Goal: Transaction & Acquisition: Purchase product/service

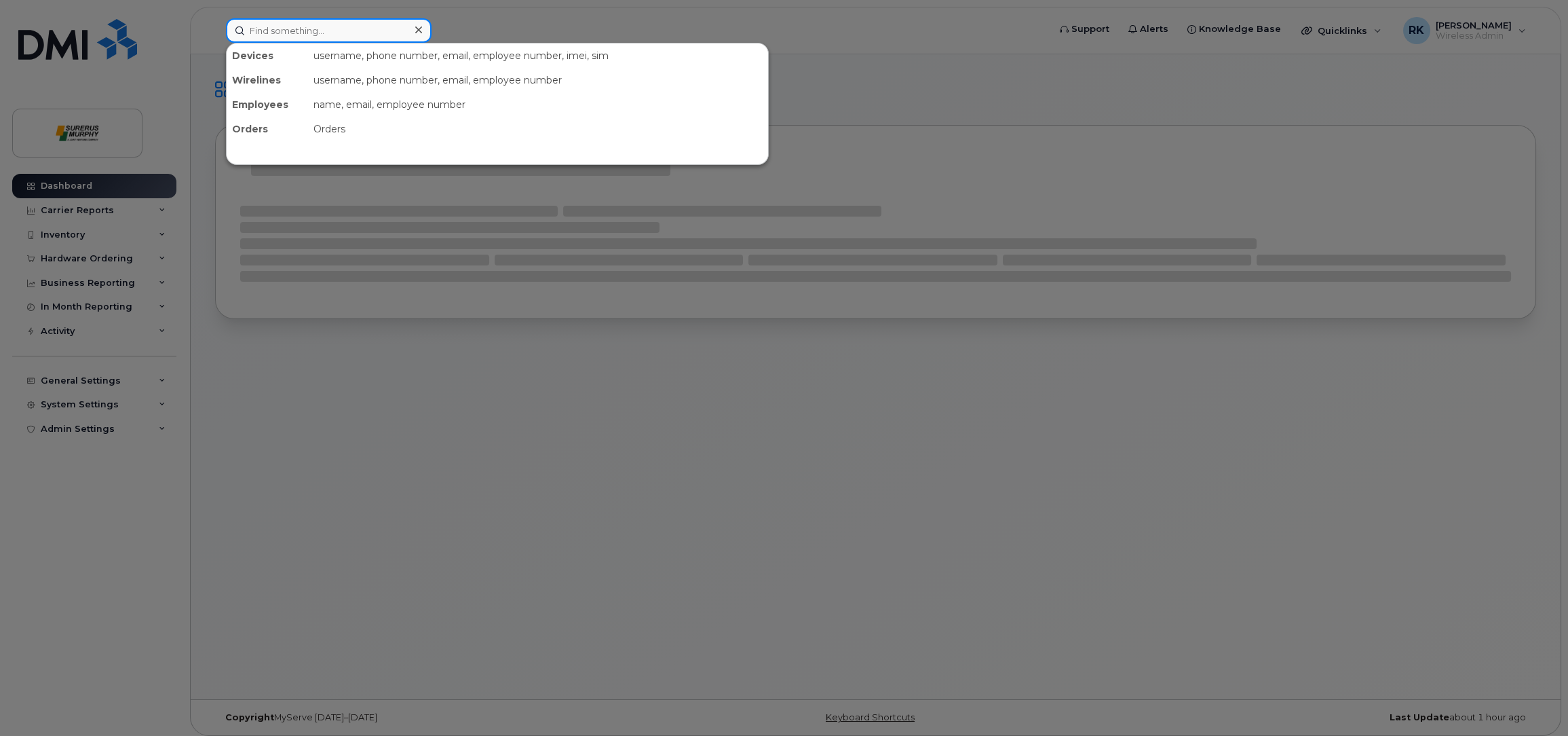
click at [335, 29] on input at bounding box center [328, 30] width 206 height 24
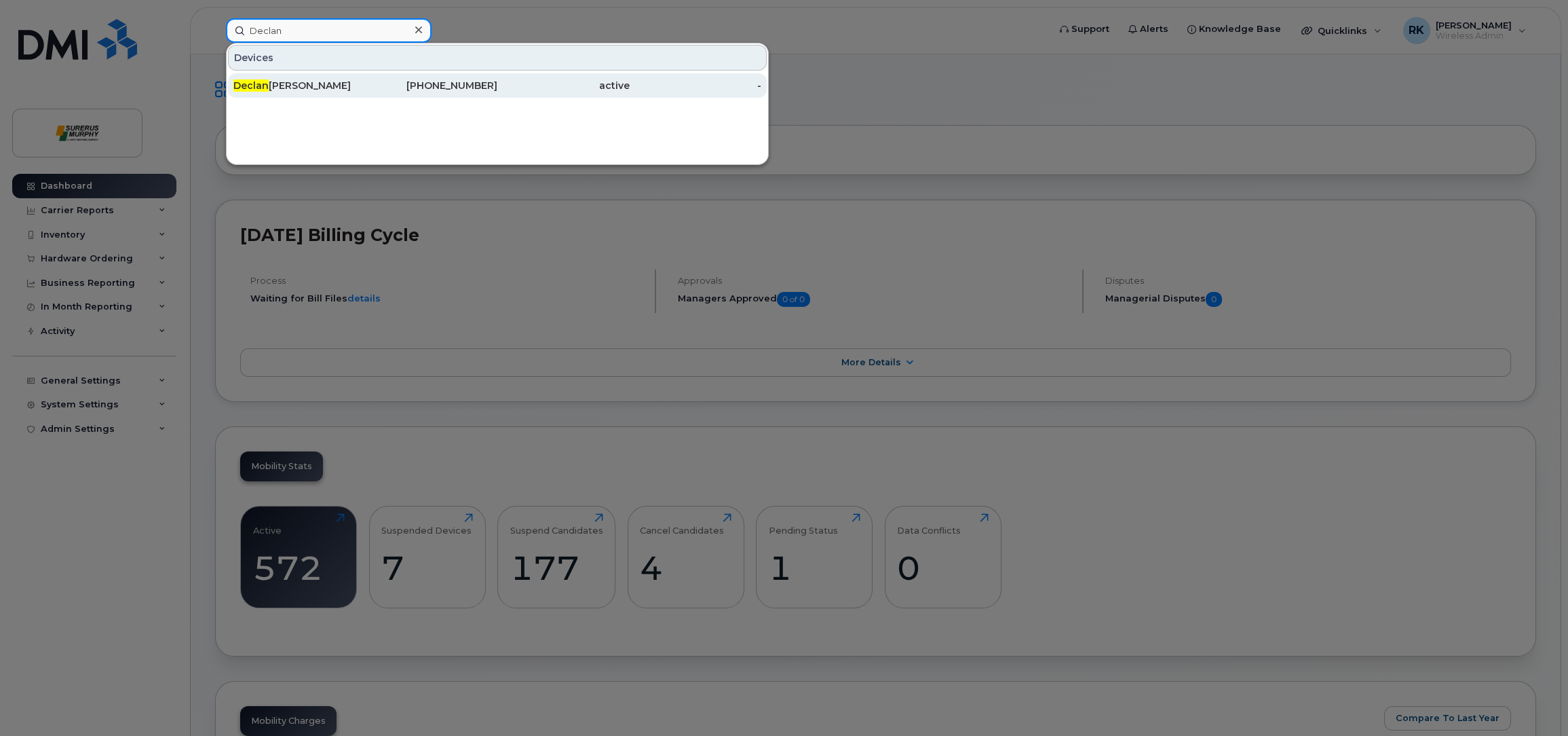
type input "Declan"
click at [341, 81] on div "Declan Finn" at bounding box center [299, 85] width 132 height 14
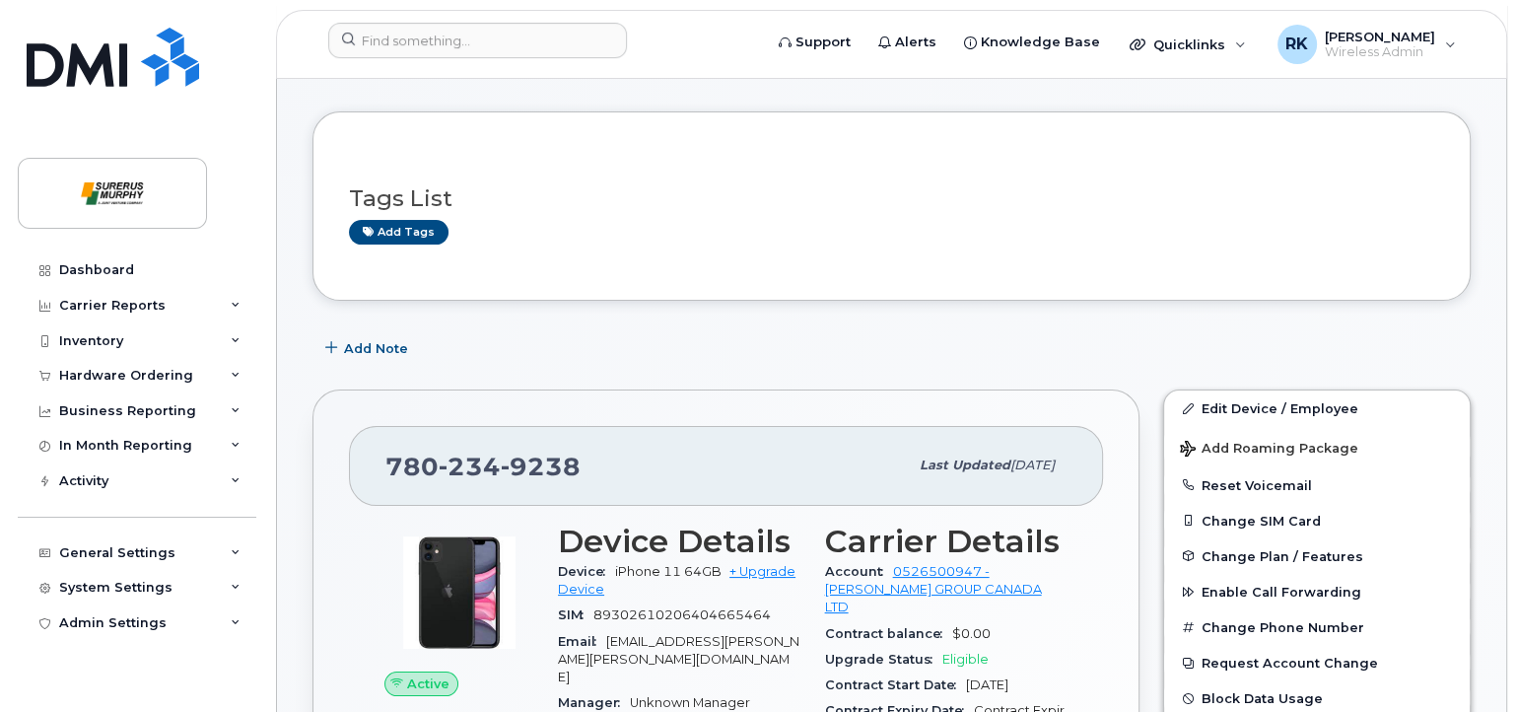
scroll to position [98, 0]
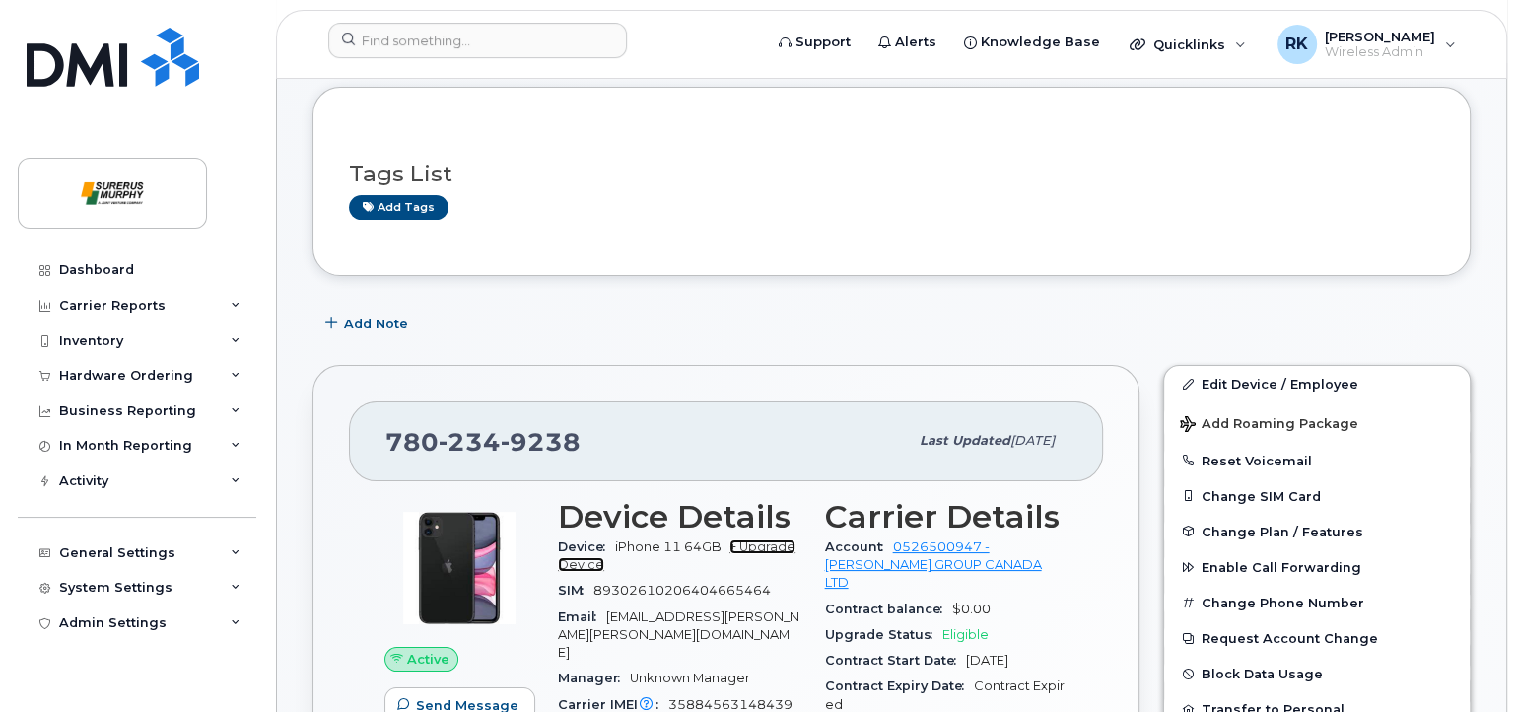
drag, startPoint x: 768, startPoint y: 543, endPoint x: 800, endPoint y: 490, distance: 62.4
click at [768, 543] on link "+ Upgrade Device" at bounding box center [677, 555] width 238 height 33
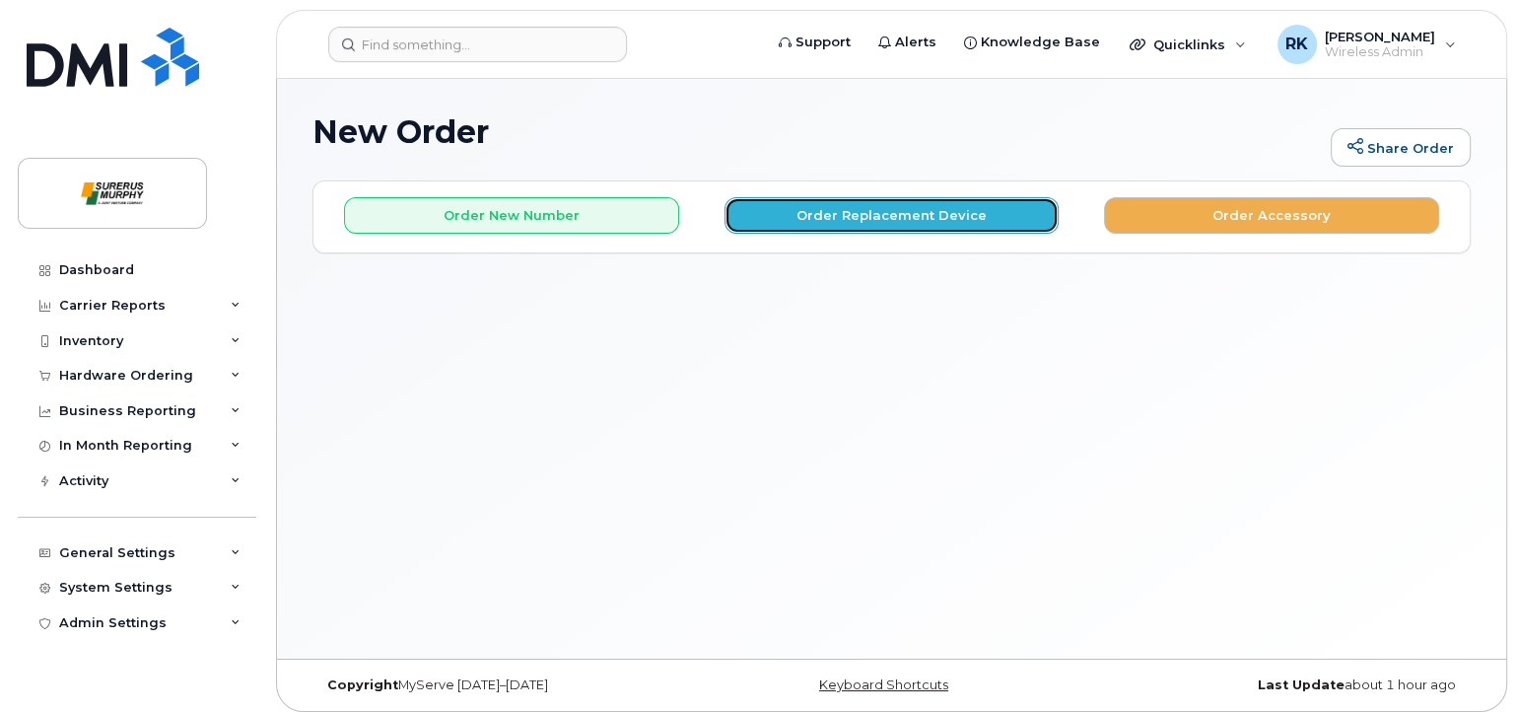
click at [892, 224] on button "Order Replacement Device" at bounding box center [892, 215] width 335 height 36
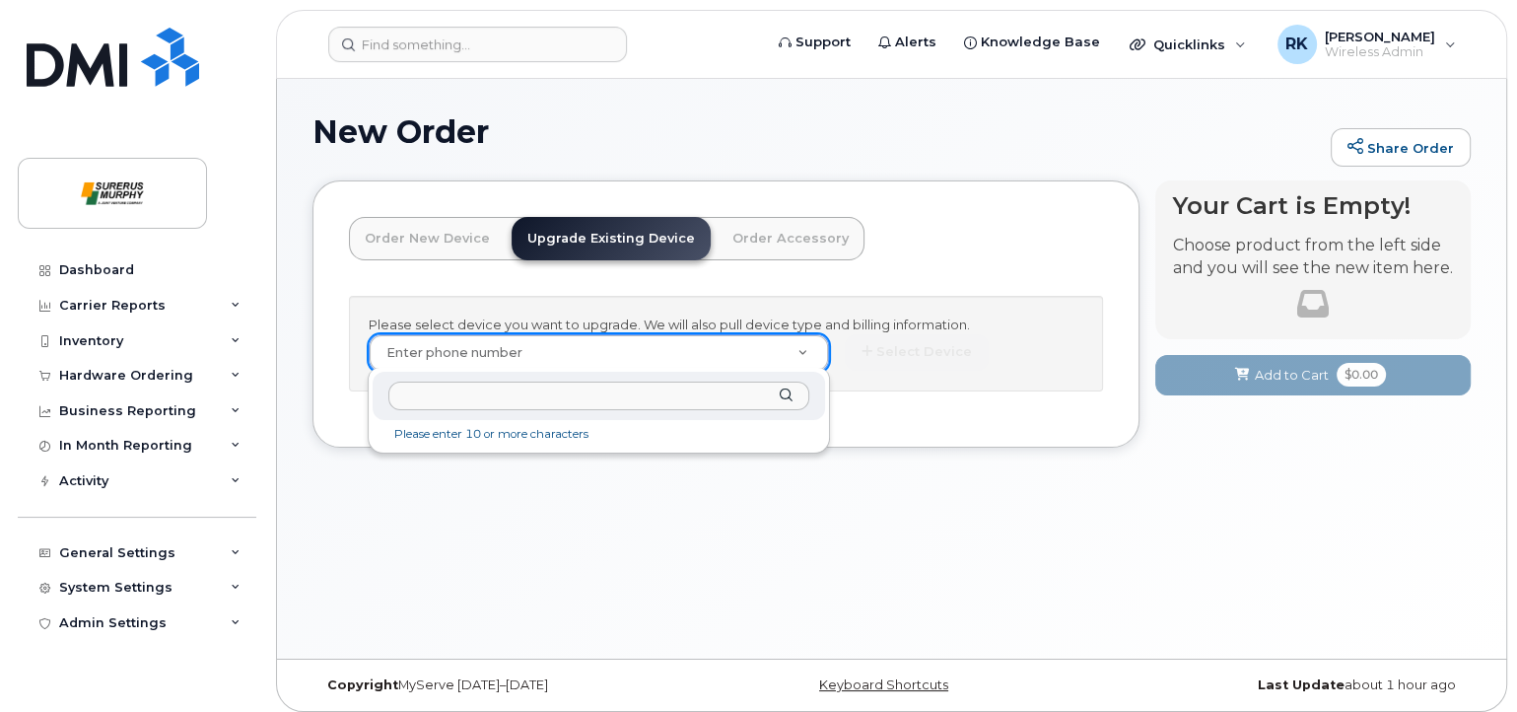
click at [639, 437] on li "Please enter 10 or more characters" at bounding box center [599, 434] width 445 height 21
click at [574, 397] on input "text" at bounding box center [598, 396] width 421 height 29
click at [456, 402] on input "text" at bounding box center [598, 396] width 421 height 29
paste input "7802349238"
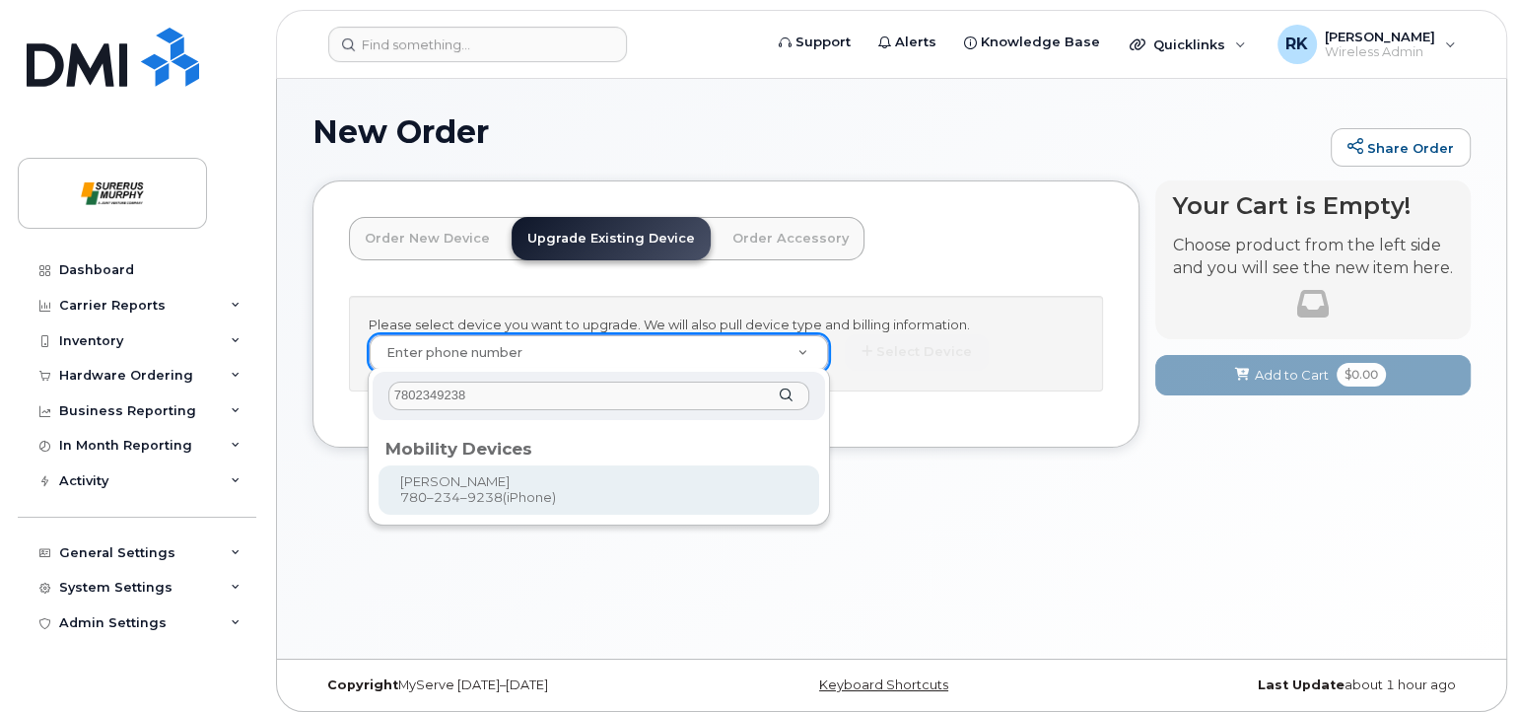
type input "7802349238"
type input "816981"
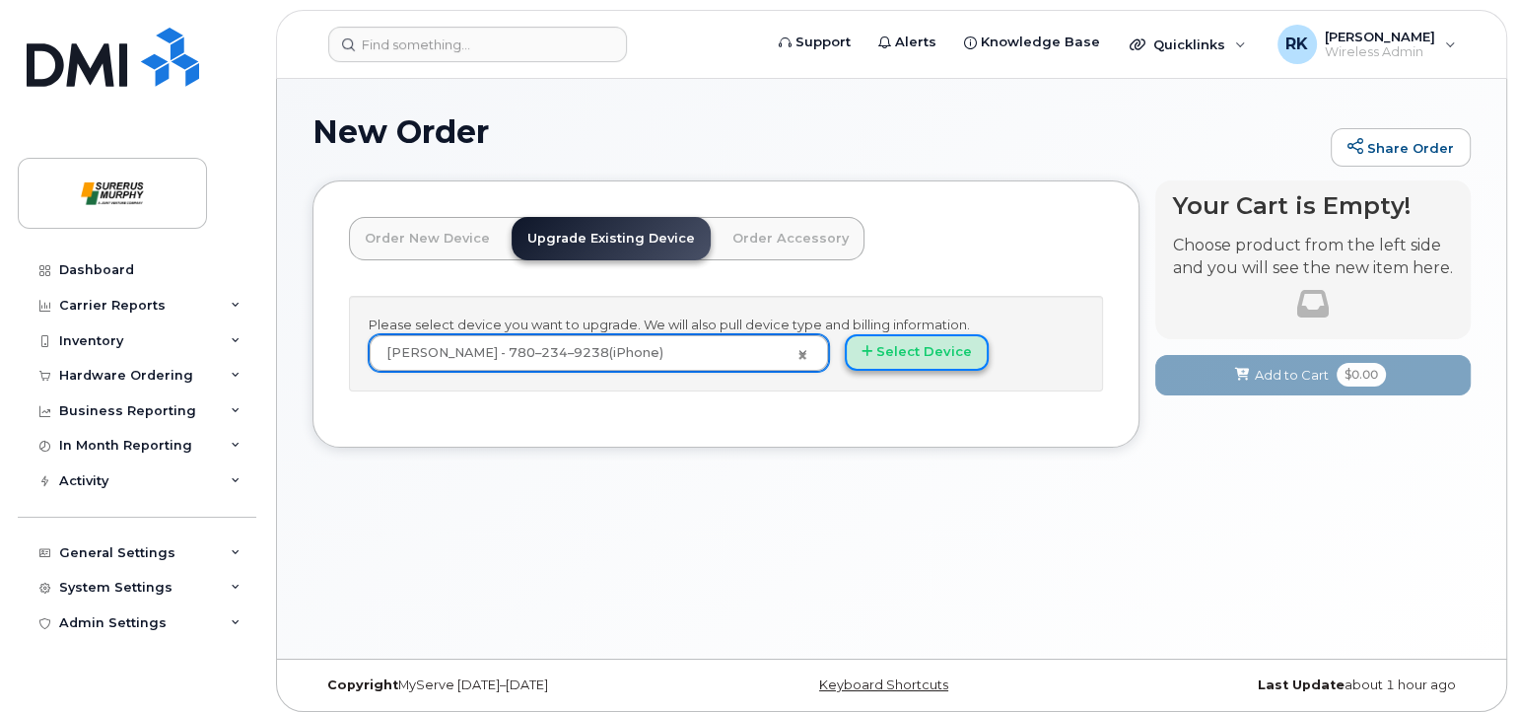
click at [936, 351] on button "Select Device" at bounding box center [917, 352] width 144 height 36
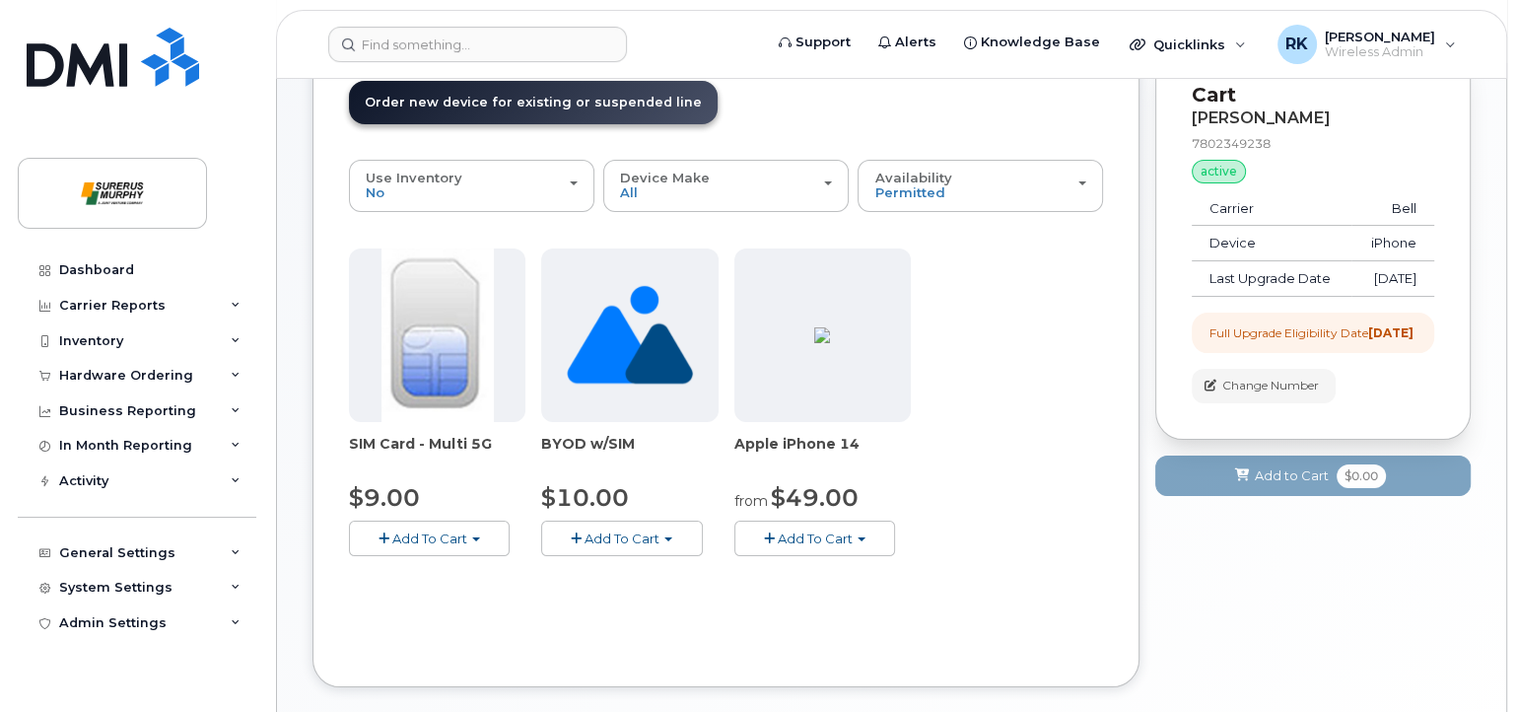
scroll to position [37, 0]
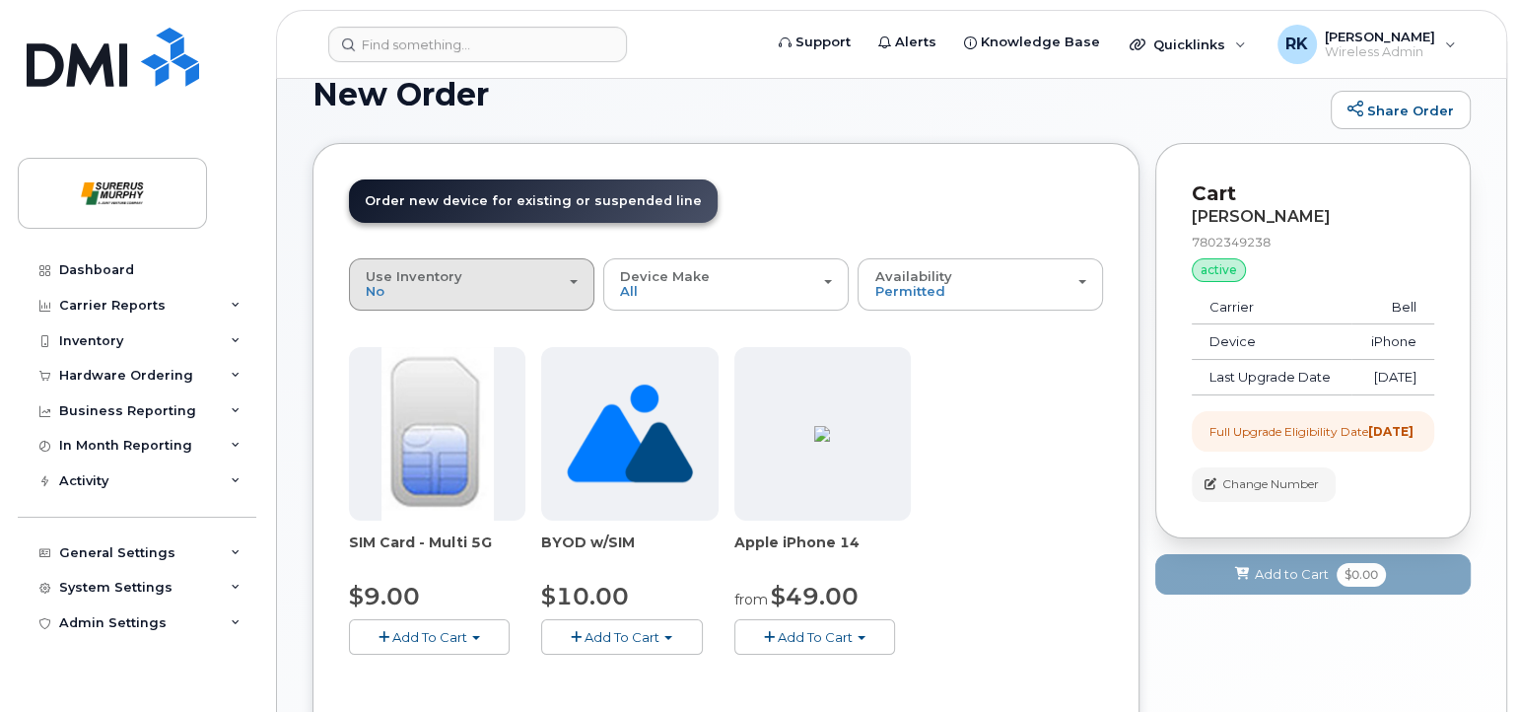
click at [541, 290] on div "Use Inventory No" at bounding box center [472, 284] width 212 height 31
click at [534, 323] on div "No" at bounding box center [472, 329] width 236 height 24
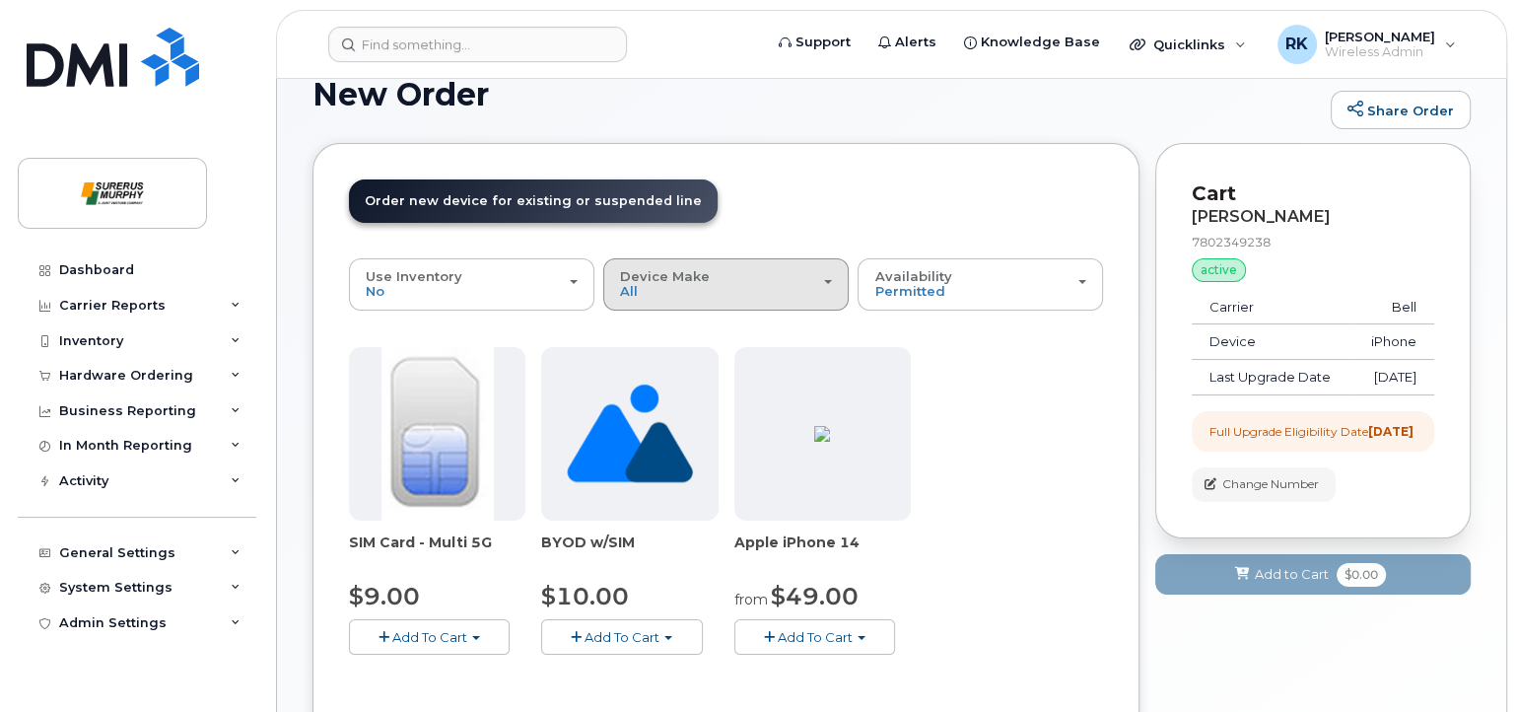
click at [802, 291] on div "Device Make All iPhone Unknown" at bounding box center [726, 284] width 212 height 31
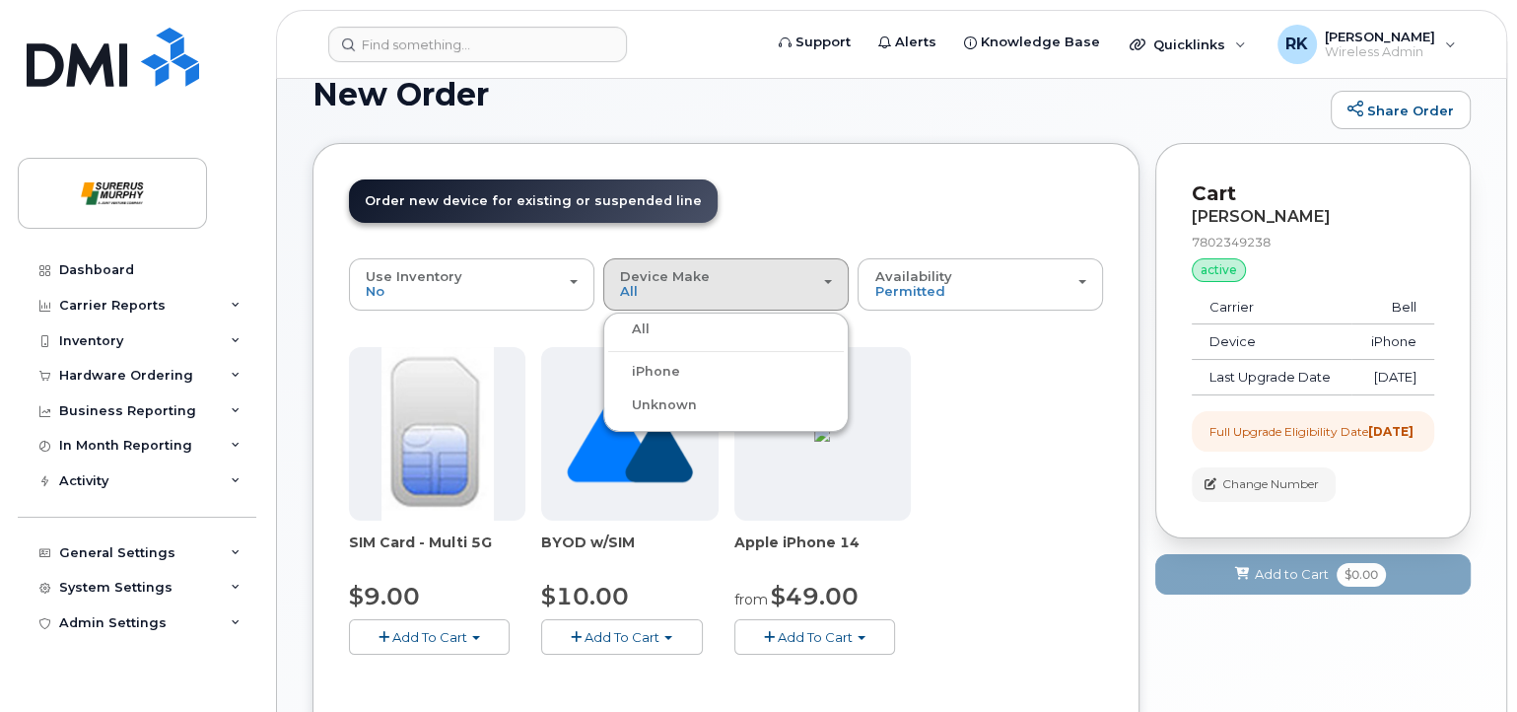
click at [662, 364] on label "iPhone" at bounding box center [644, 372] width 72 height 24
click at [0, 0] on input "iPhone" at bounding box center [0, 0] width 0 height 0
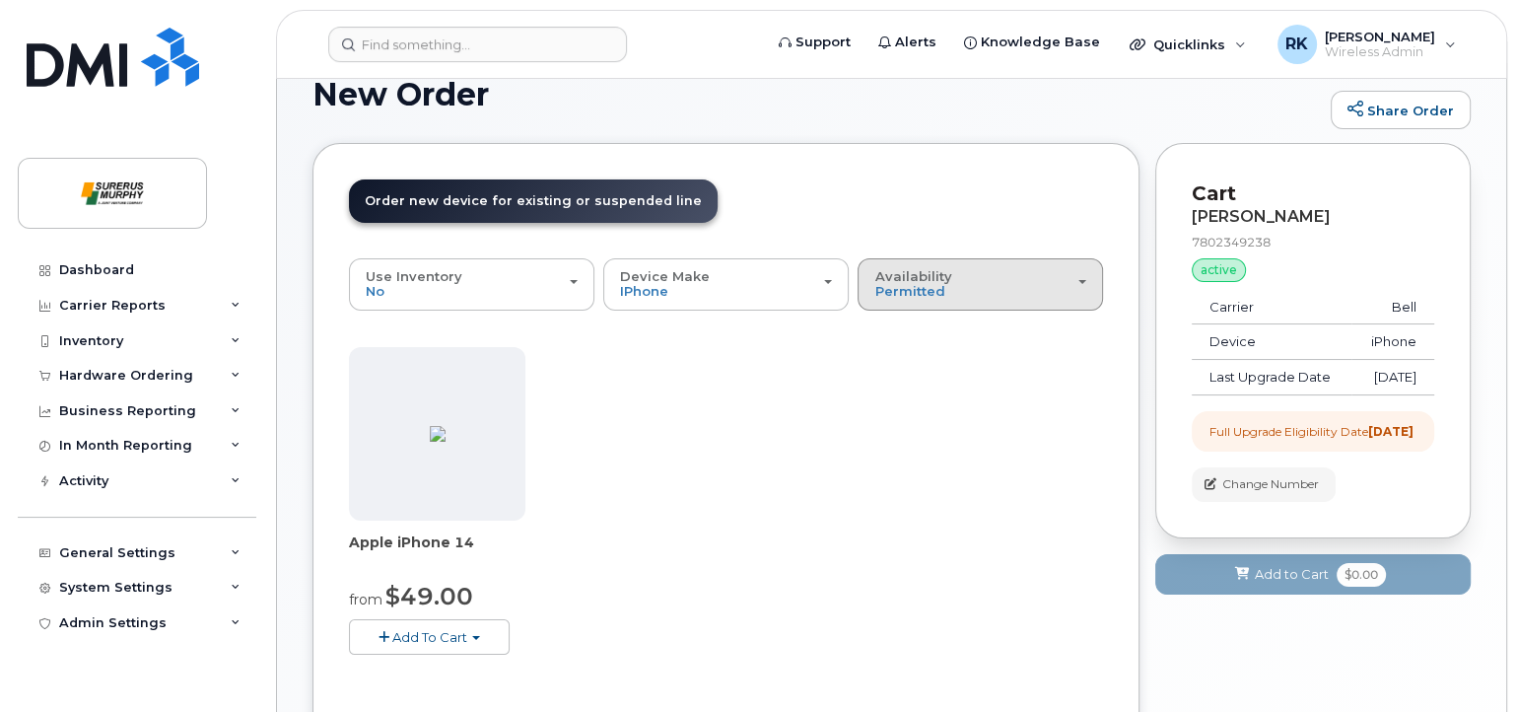
click at [1009, 282] on div "Availability Permitted All" at bounding box center [980, 284] width 212 height 31
click at [892, 367] on label "All" at bounding box center [883, 363] width 41 height 24
click at [0, 0] on input "All" at bounding box center [0, 0] width 0 height 0
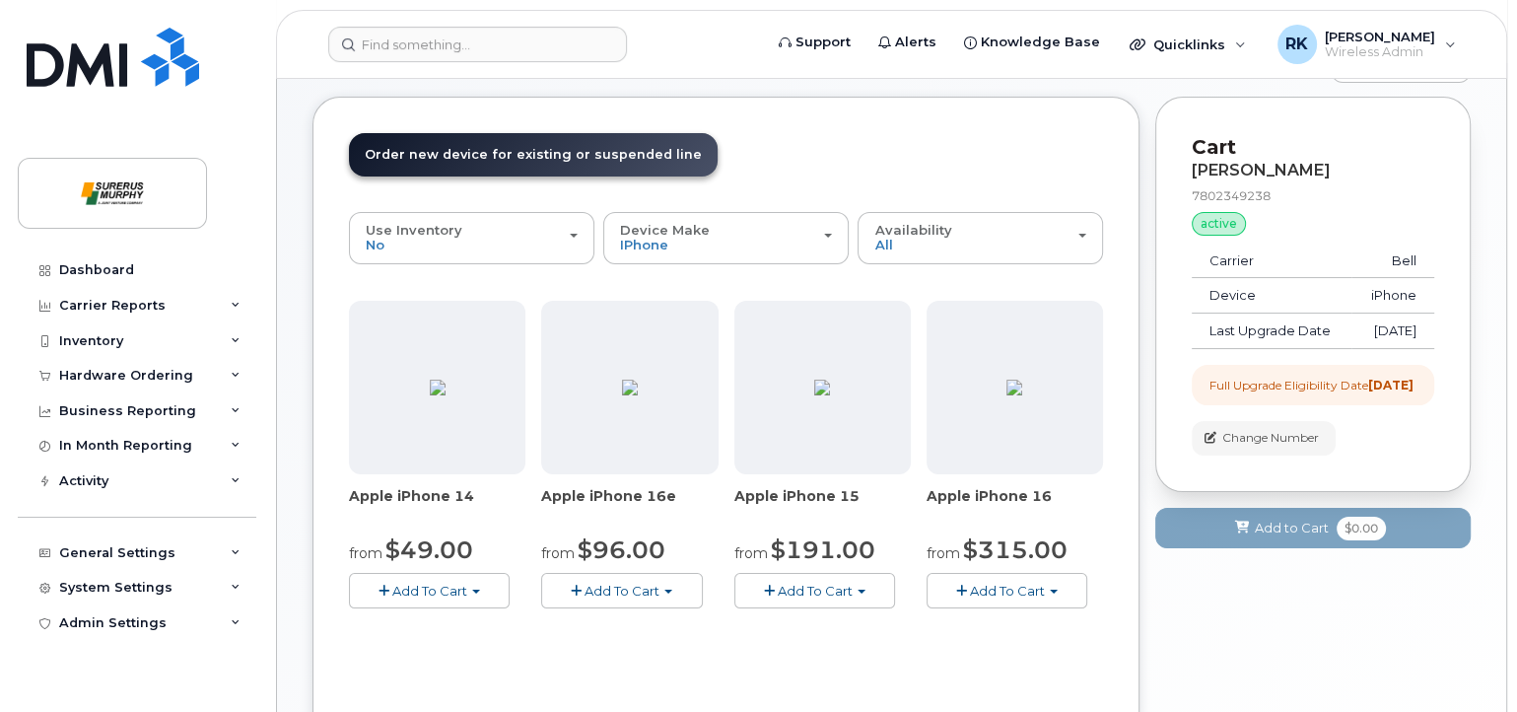
scroll to position [0, 0]
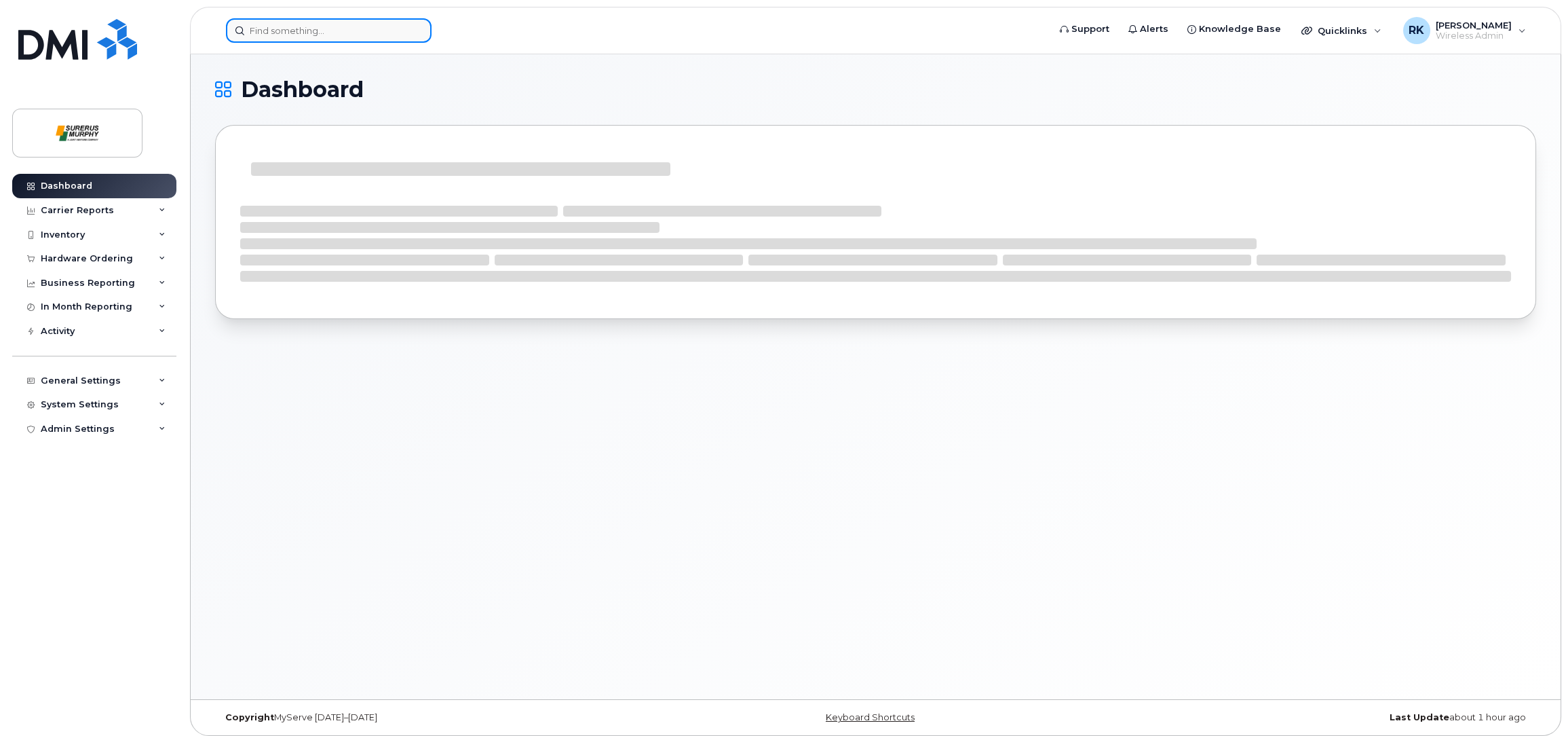
click at [387, 25] on input at bounding box center [328, 30] width 206 height 24
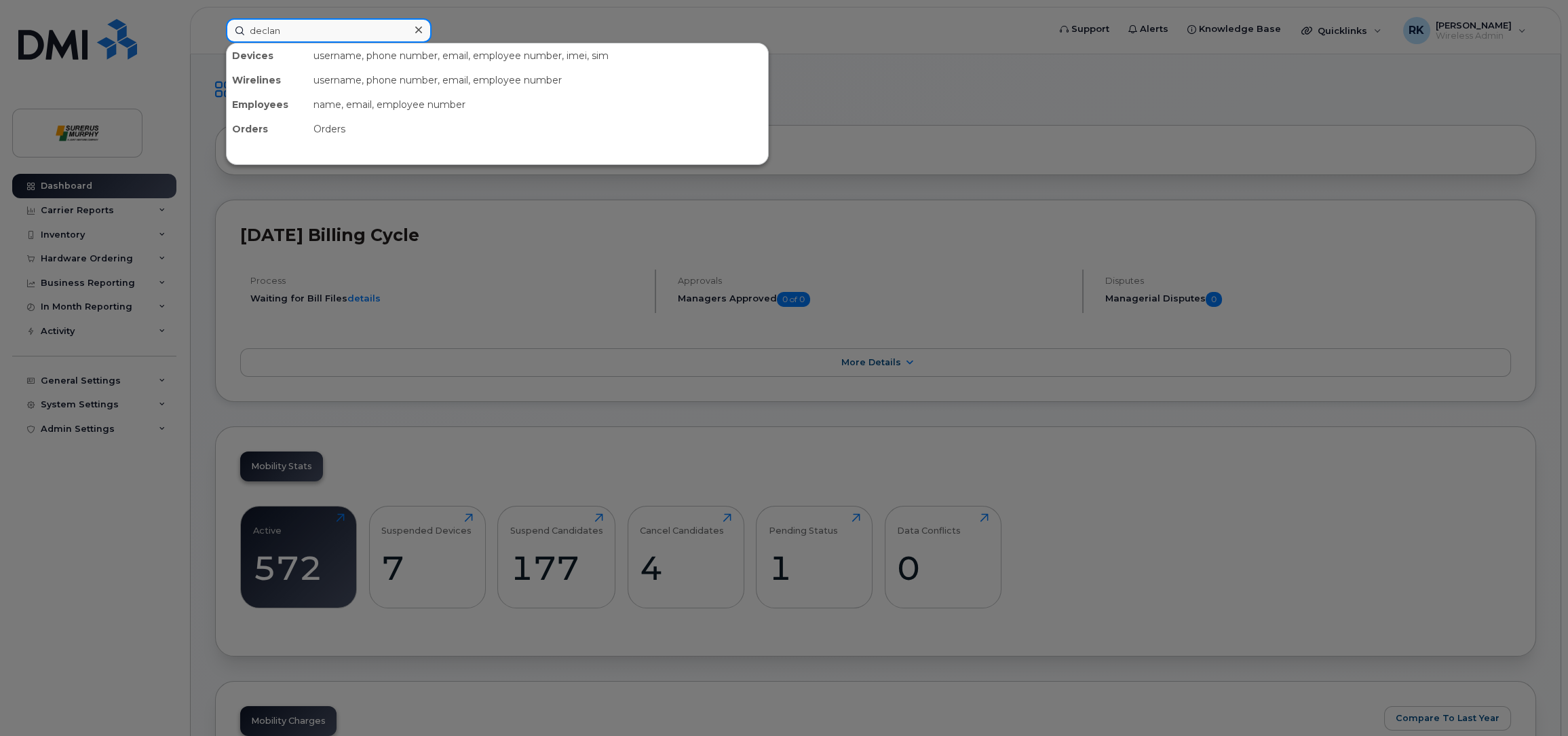
type input "declan"
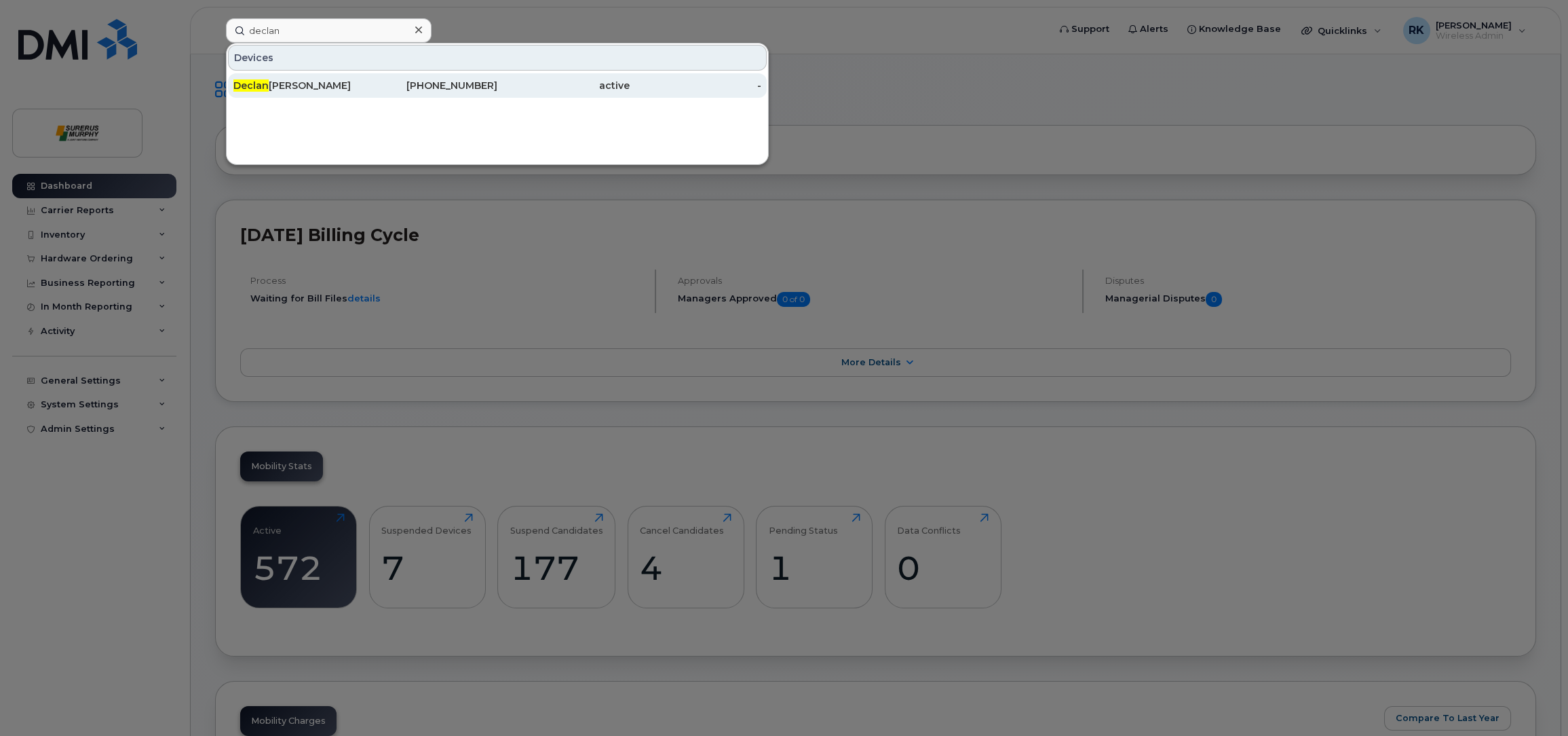
click at [390, 92] on div "780-234-9238" at bounding box center [432, 85] width 132 height 24
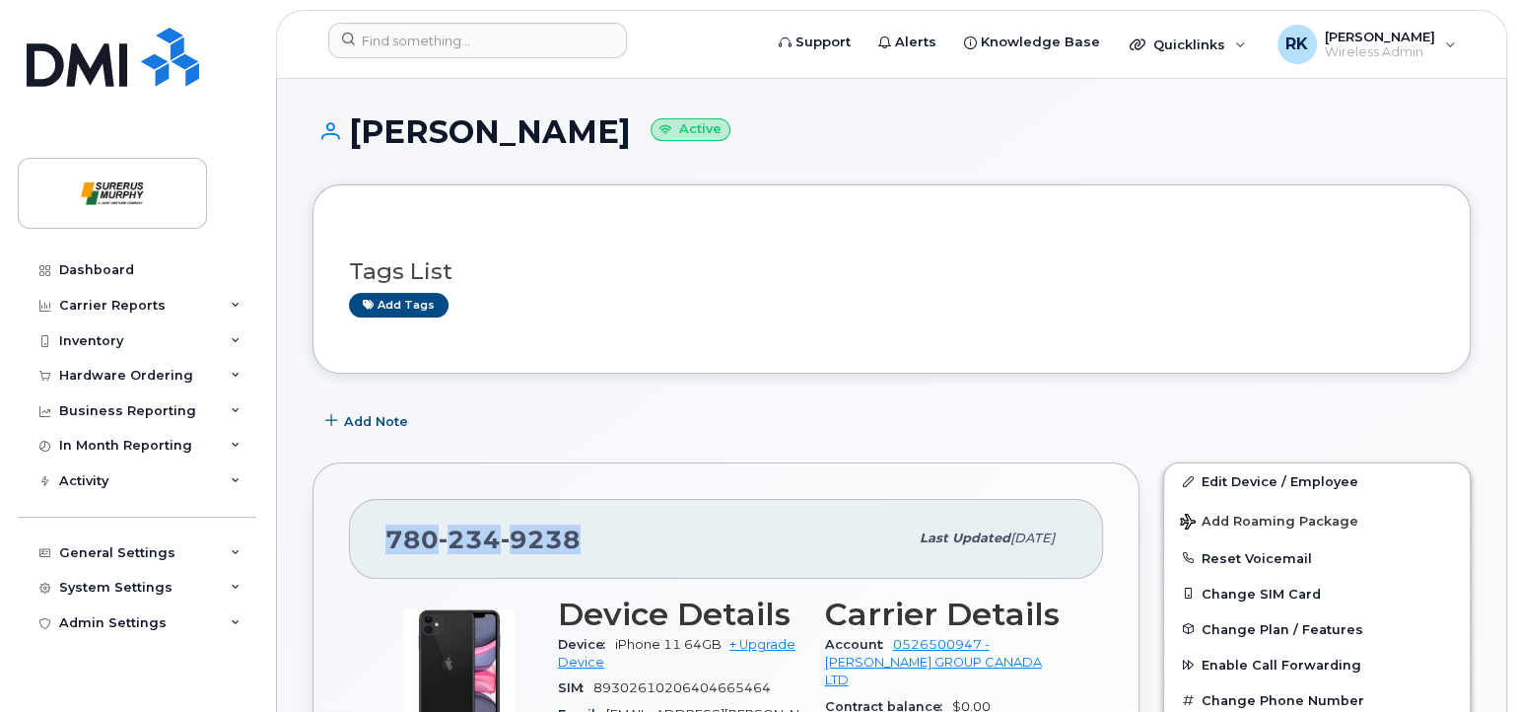
drag, startPoint x: 580, startPoint y: 543, endPoint x: 377, endPoint y: 537, distance: 203.2
click at [377, 537] on div "[PHONE_NUMBER] Last updated [DATE]" at bounding box center [726, 538] width 754 height 79
copy span "[PHONE_NUMBER]"
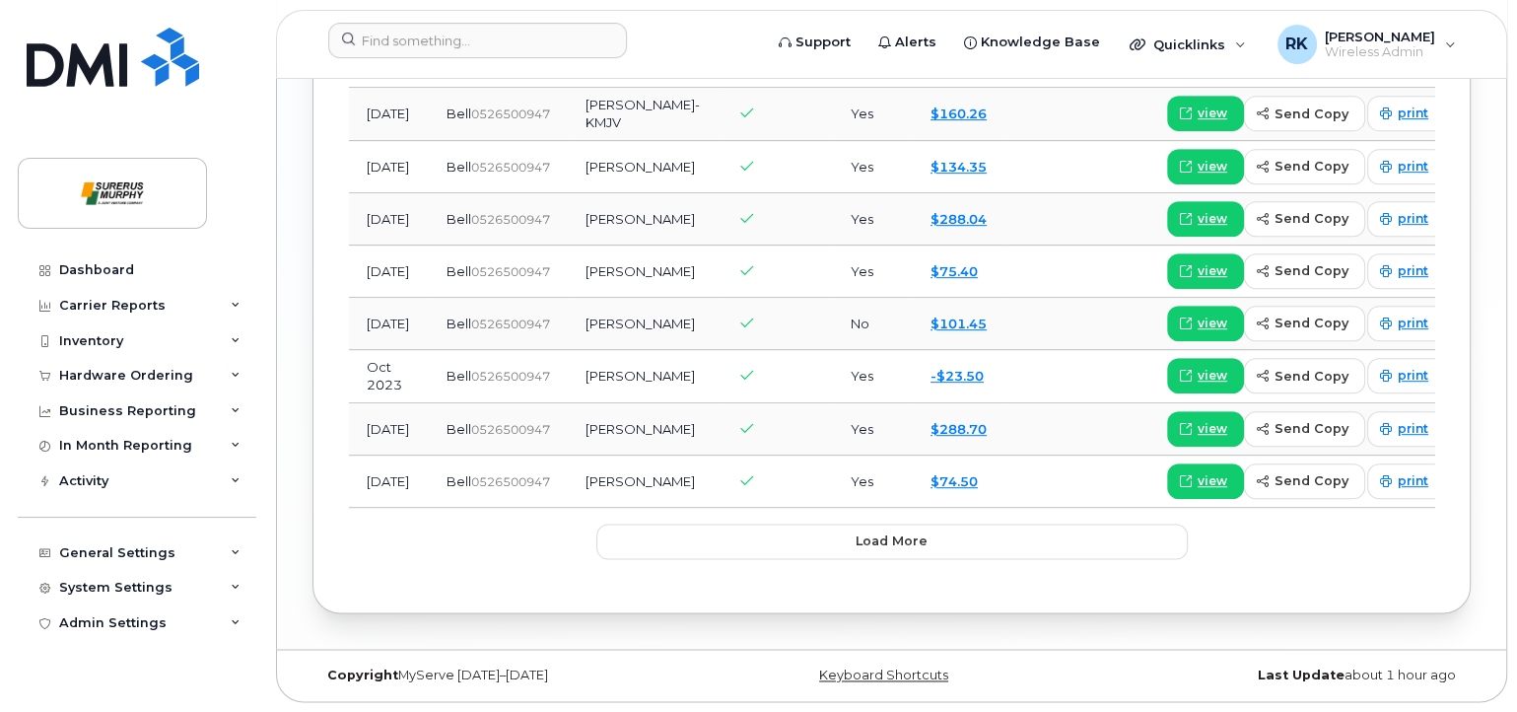
scroll to position [2734, 0]
click at [900, 548] on span "Load more" at bounding box center [892, 540] width 72 height 19
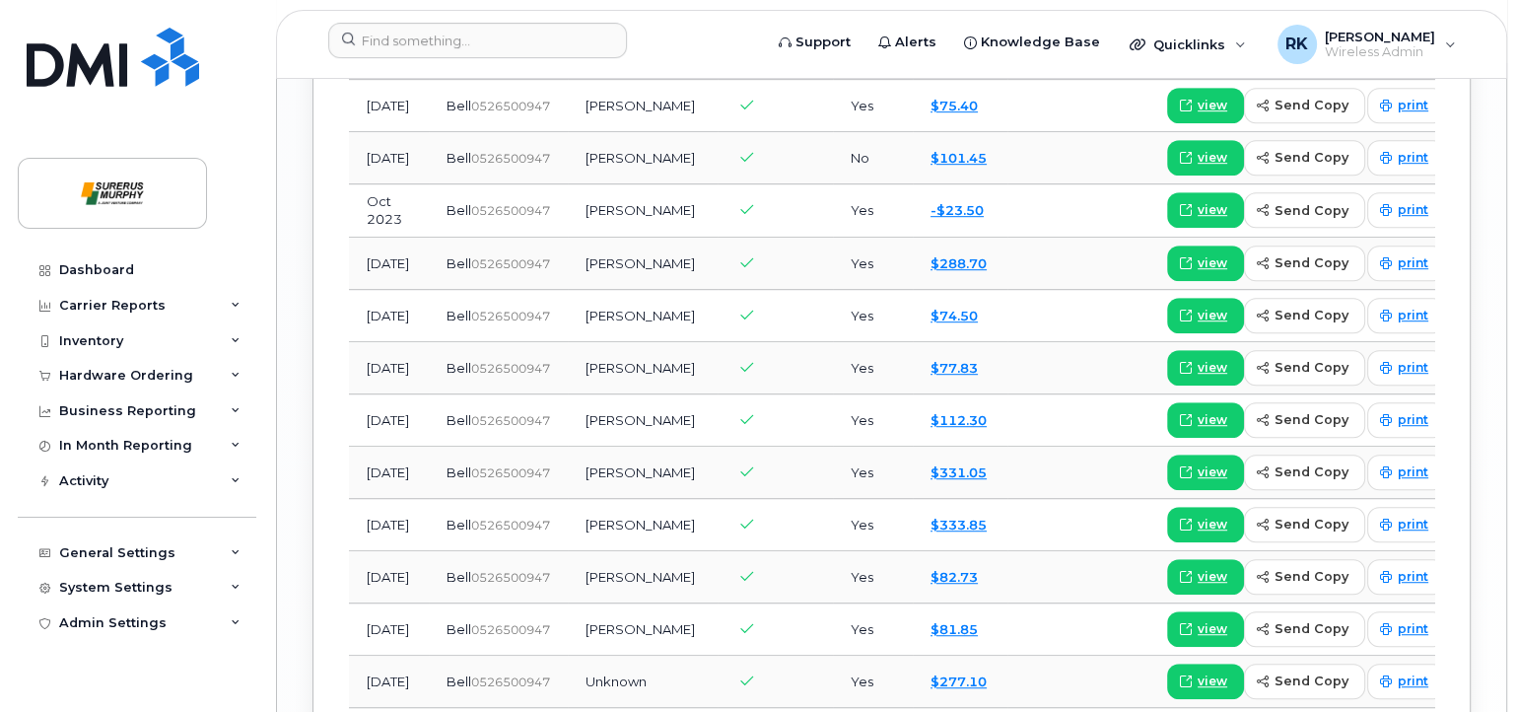
scroll to position [2779, 0]
